Goal: Navigation & Orientation: Understand site structure

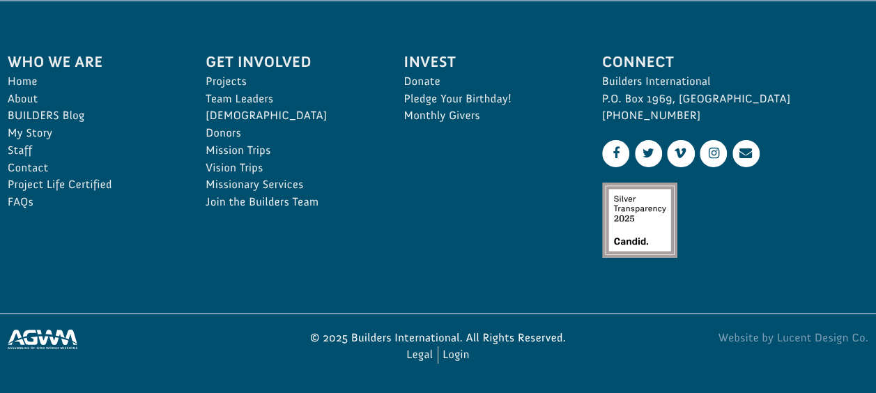
scroll to position [2475, 0]
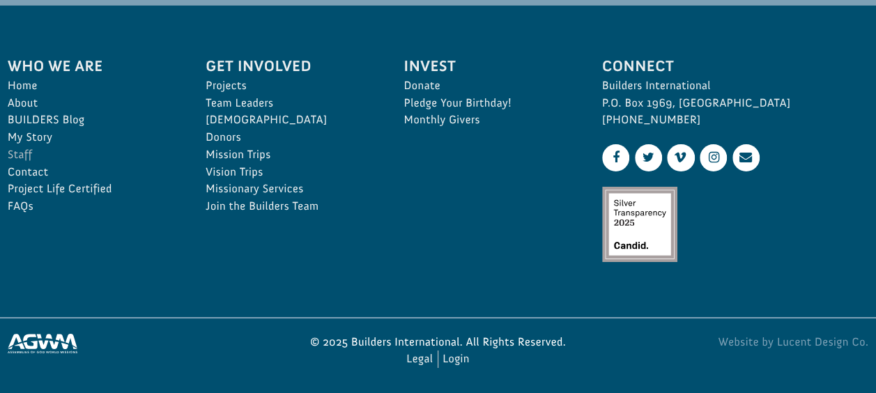
click at [24, 147] on link "Staff" at bounding box center [91, 154] width 167 height 17
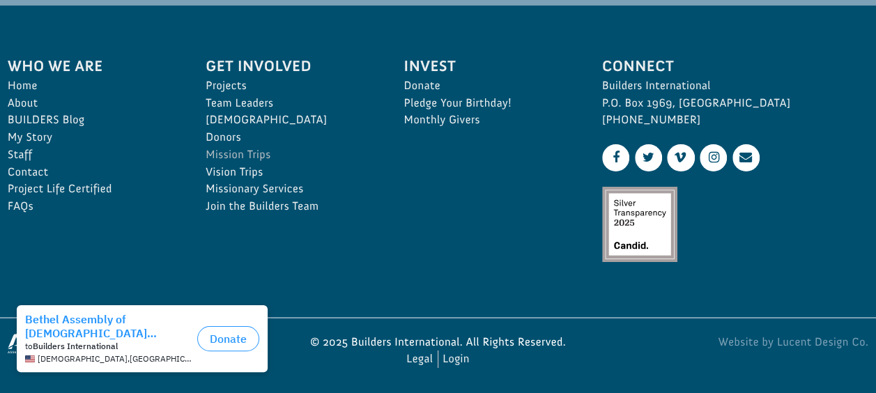
click at [236, 148] on link "Mission Trips" at bounding box center [289, 154] width 167 height 17
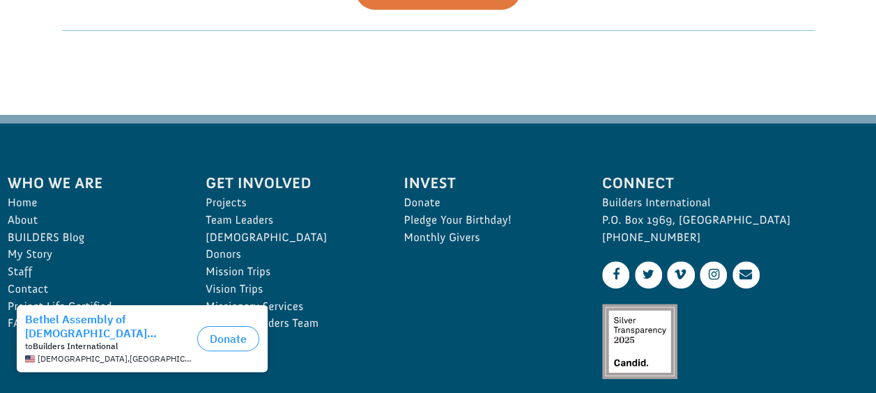
scroll to position [648, 0]
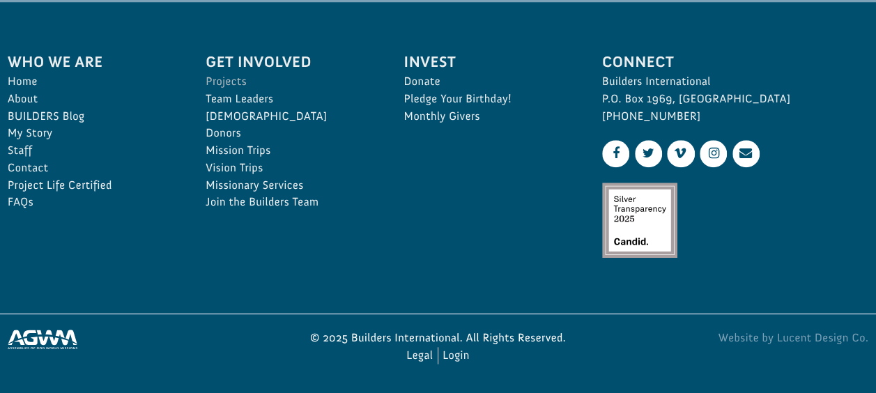
click at [215, 79] on link "Projects" at bounding box center [289, 81] width 167 height 17
